Goal: Information Seeking & Learning: Understand process/instructions

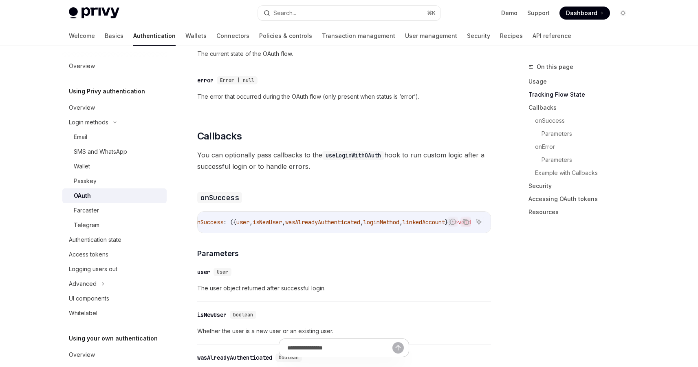
scroll to position [0, 44]
click at [477, 219] on icon "Ask AI" at bounding box center [479, 221] width 5 height 5
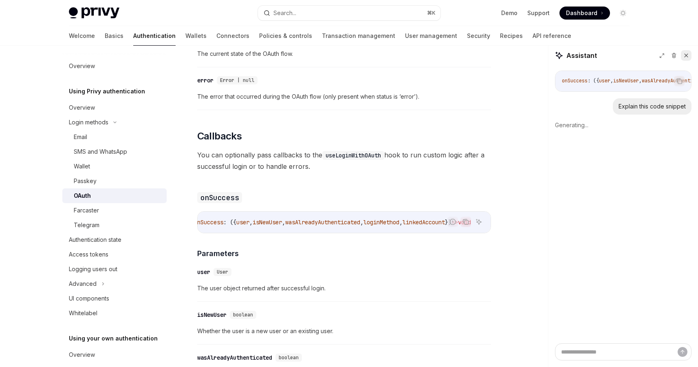
click at [687, 56] on icon at bounding box center [687, 56] width 6 height 6
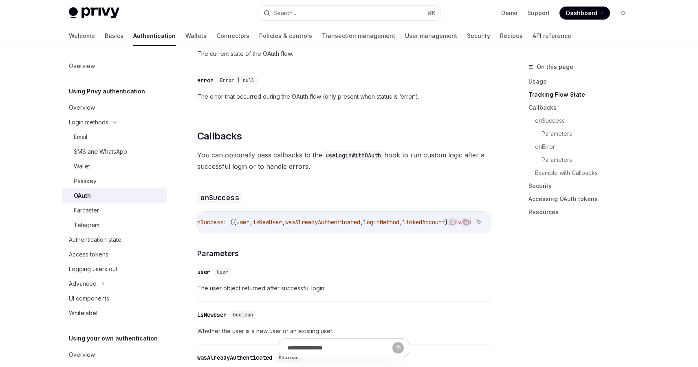
click at [394, 165] on div "The React SDK supports OAuth login with Google, Apple, Twitter, GitHub, Discord…" at bounding box center [344, 233] width 294 height 1763
drag, startPoint x: 408, startPoint y: 222, endPoint x: 398, endPoint y: 221, distance: 10.2
click at [398, 221] on div "Report incorrect code Copy Ask AI onSuccess : ({ user , isNewUser , wasAlreadyA…" at bounding box center [344, 222] width 294 height 22
type textarea "*"
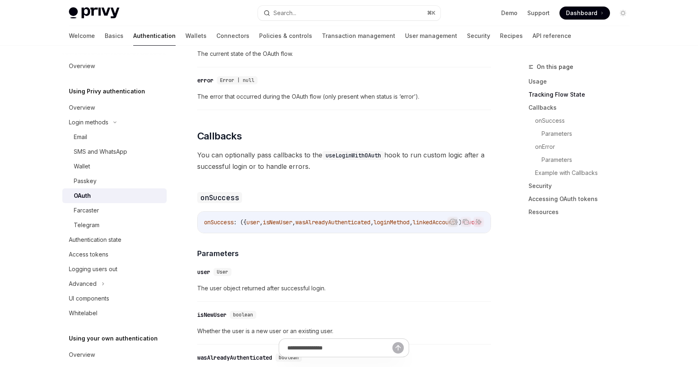
scroll to position [7, 0]
click at [354, 151] on code "useLoginWithOAuth" at bounding box center [354, 155] width 62 height 9
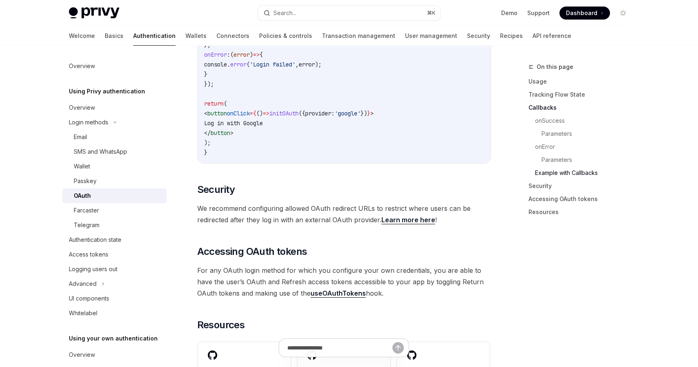
scroll to position [1627, 0]
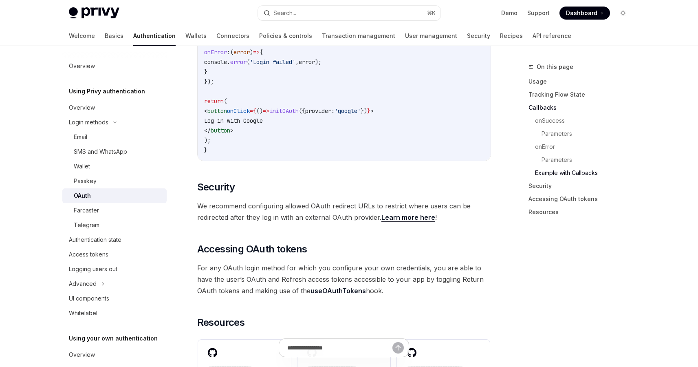
click at [312, 126] on code "import { useLoginWithOAuth } from '@privy-io/react-auth' ; export default funct…" at bounding box center [344, 52] width 280 height 206
click at [372, 119] on code "import { useLoginWithOAuth } from '@privy-io/react-auth' ; export default funct…" at bounding box center [344, 52] width 280 height 206
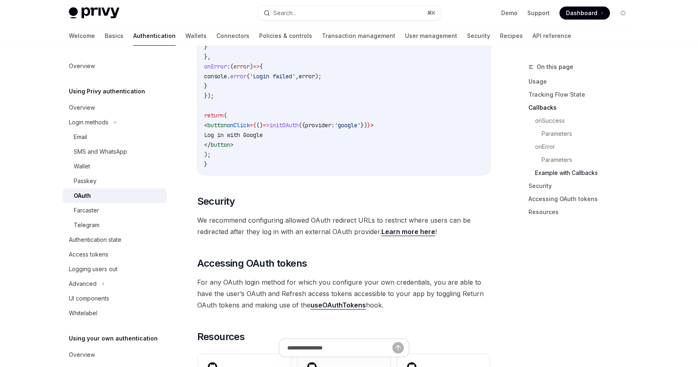
scroll to position [1610, 0]
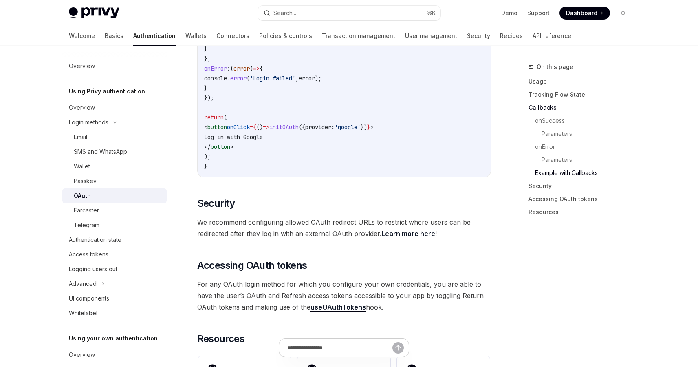
click at [354, 122] on code "import { useLoginWithOAuth } from '@privy-io/react-auth' ; export default funct…" at bounding box center [344, 69] width 280 height 206
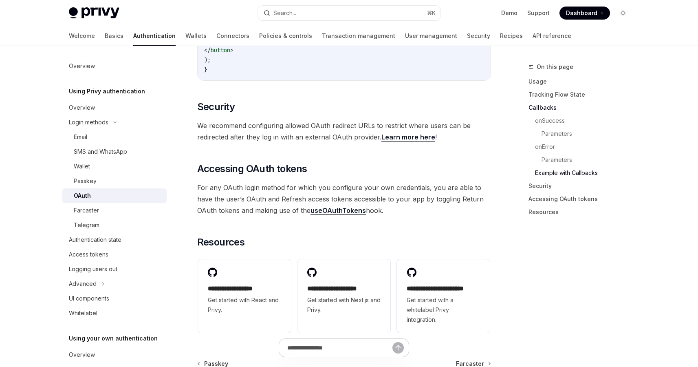
scroll to position [1506, 0]
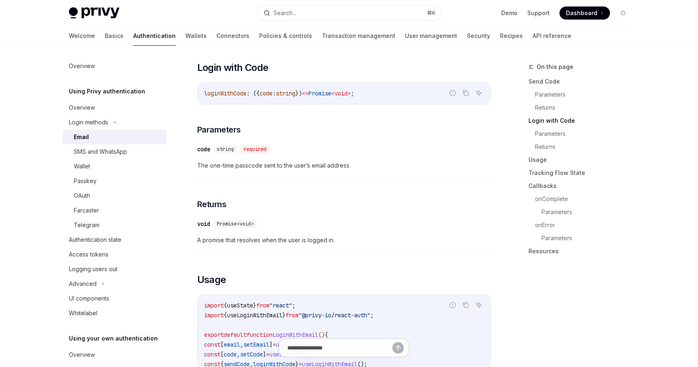
scroll to position [535, 0]
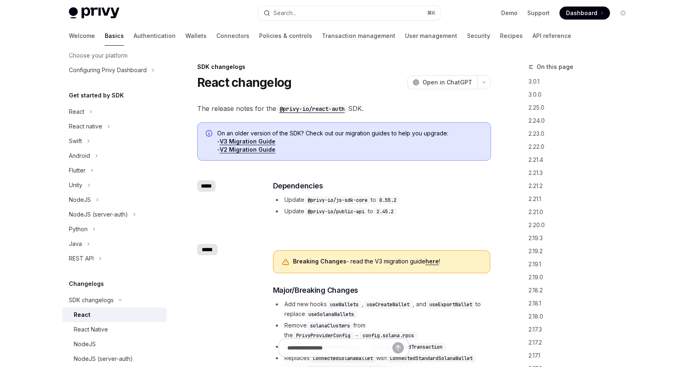
click at [261, 140] on link "V3 Migration Guide" at bounding box center [248, 141] width 56 height 7
type textarea "*"
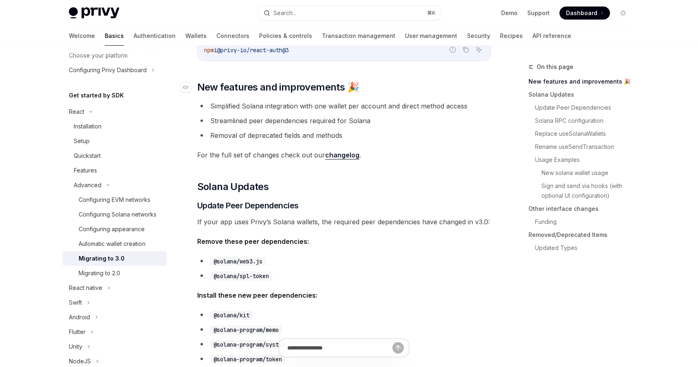
scroll to position [124, 0]
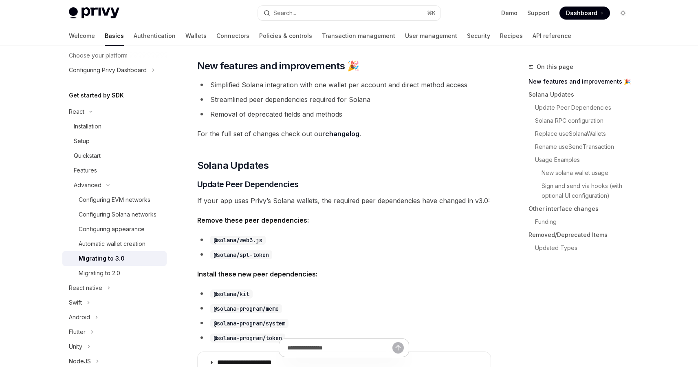
click at [442, 136] on span "For the full set of changes check out our changelog ." at bounding box center [344, 133] width 294 height 11
